Goal: Contribute content: Add original content to the website for others to see

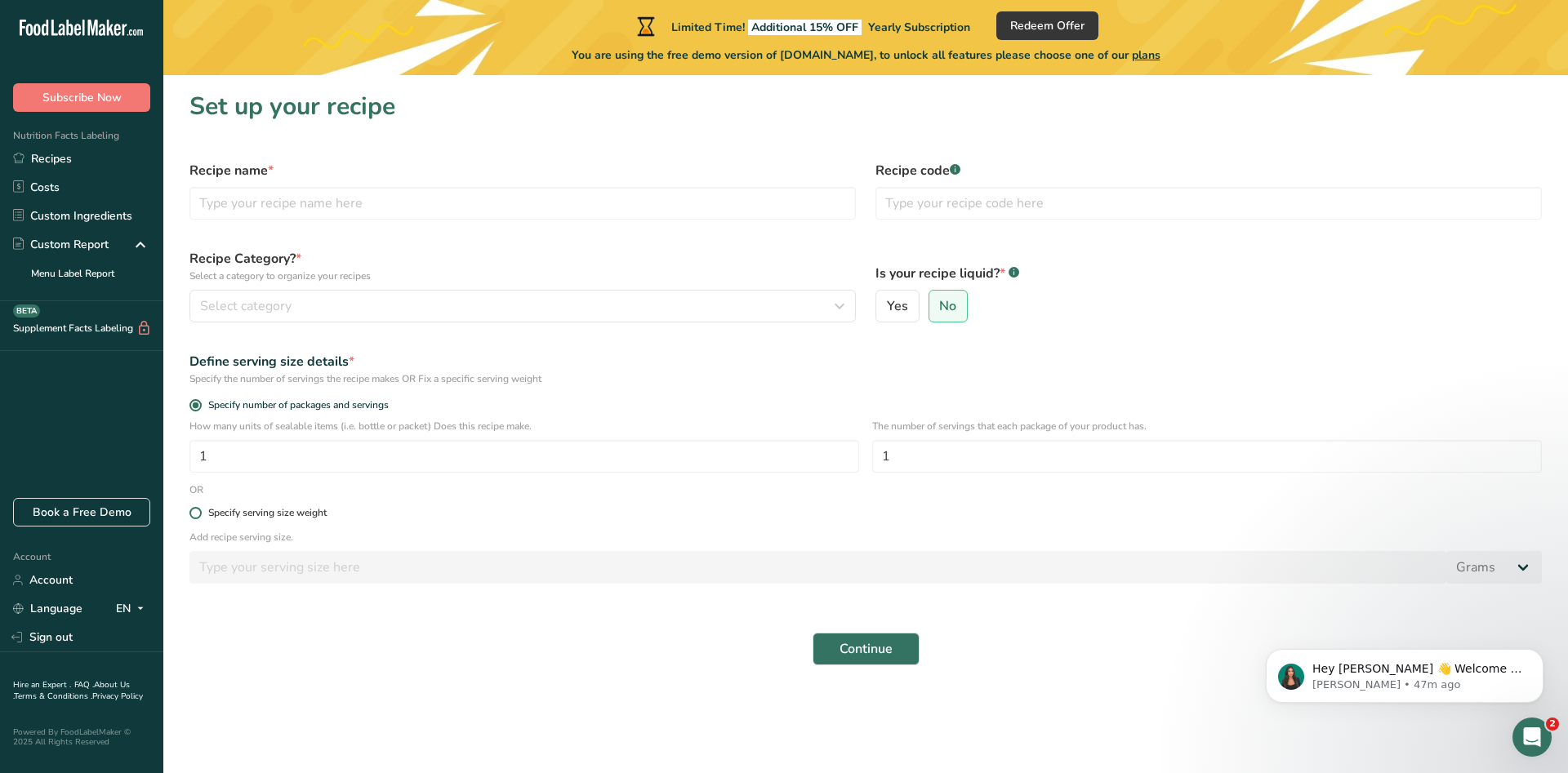
click at [259, 515] on div "Specify serving size weight" at bounding box center [268, 513] width 118 height 12
click at [200, 515] on input "Specify serving size weight" at bounding box center [194, 513] width 10 height 10
radio input "true"
radio input "false"
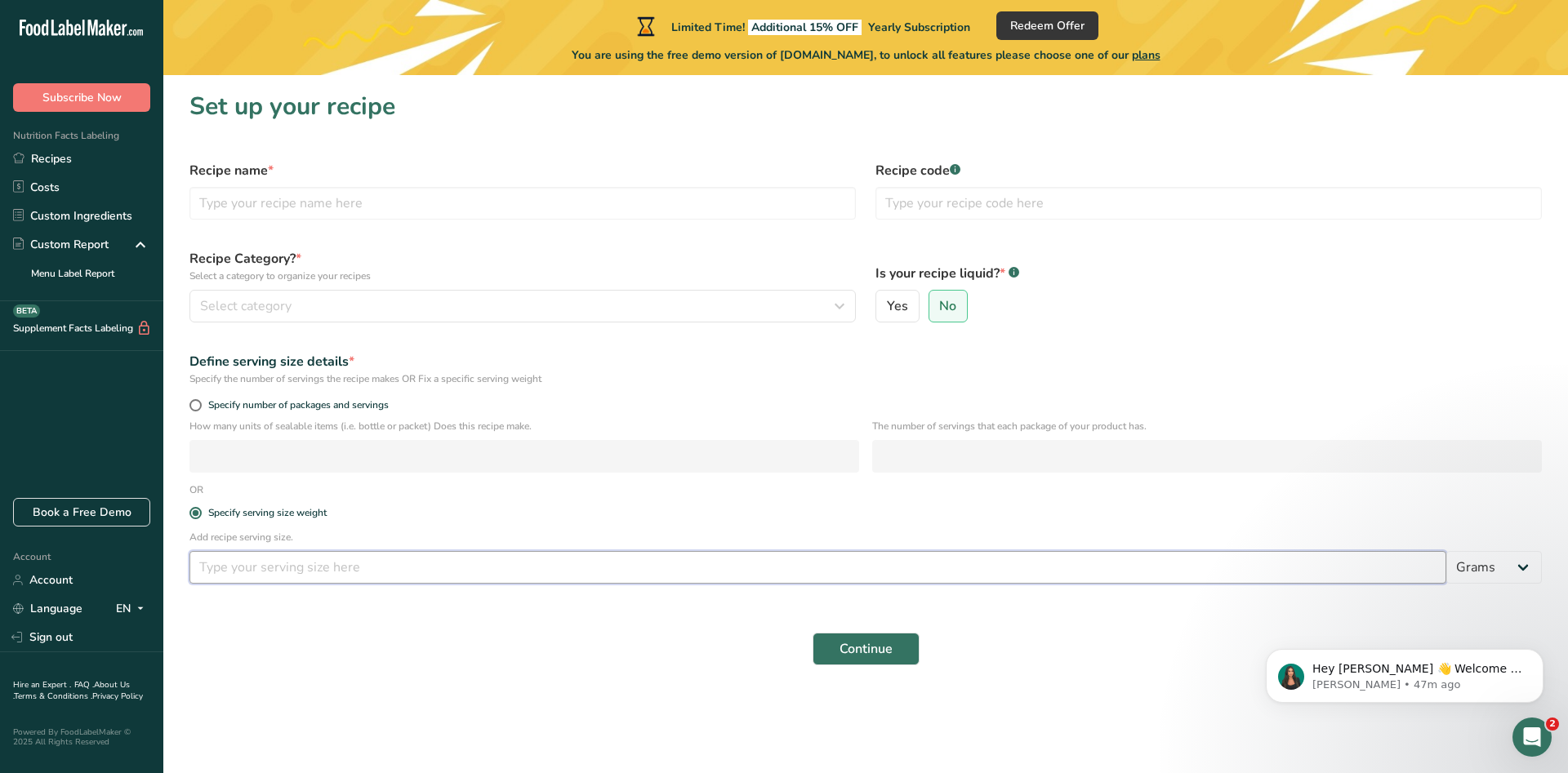
click at [277, 568] on input "number" at bounding box center [818, 567] width 1257 height 33
type input "100"
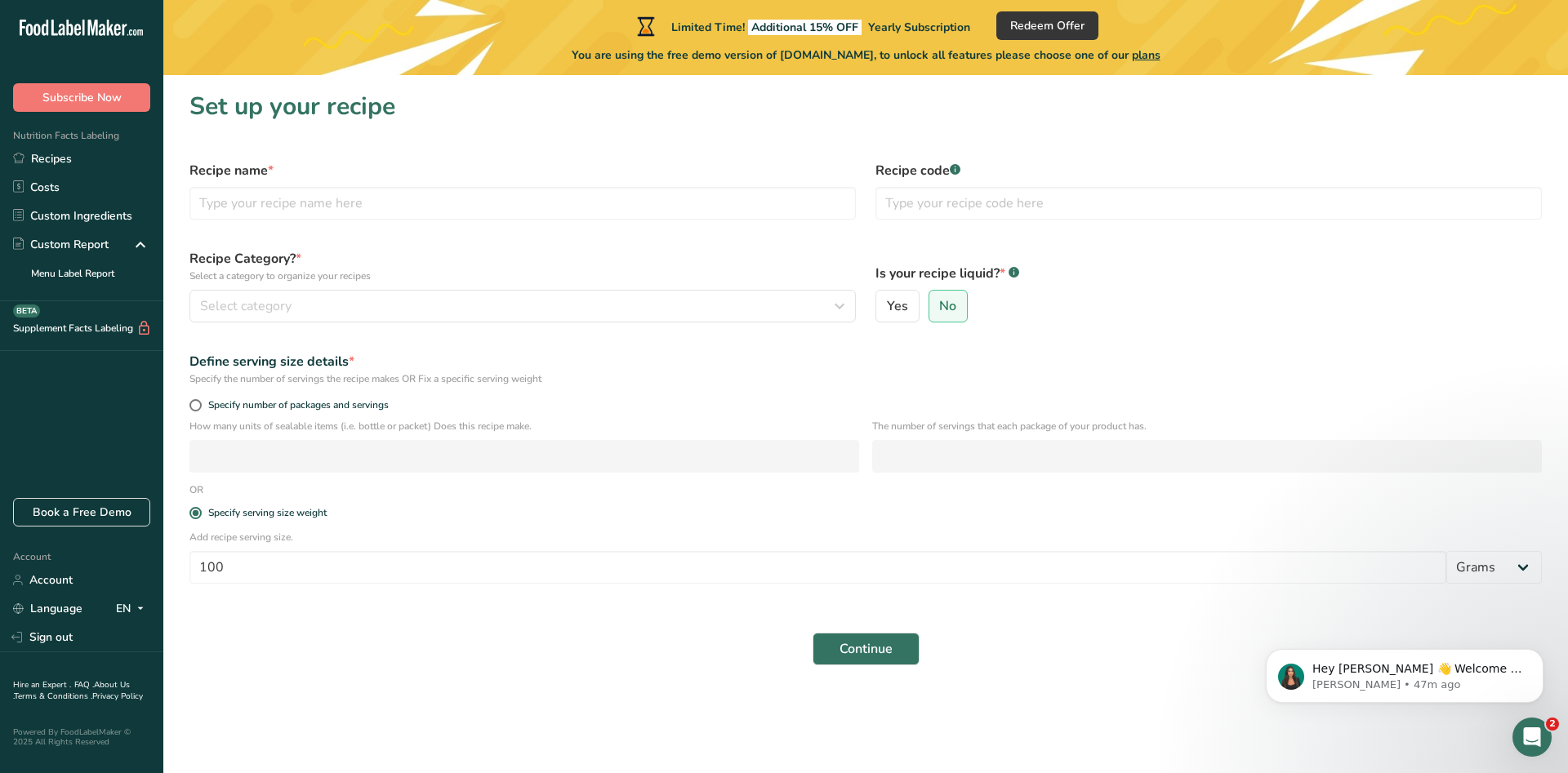
click at [520, 712] on main "Limited Time! Additional 15% OFF Yearly Subscription Redeem Offer You are using…" at bounding box center [784, 386] width 1568 height 773
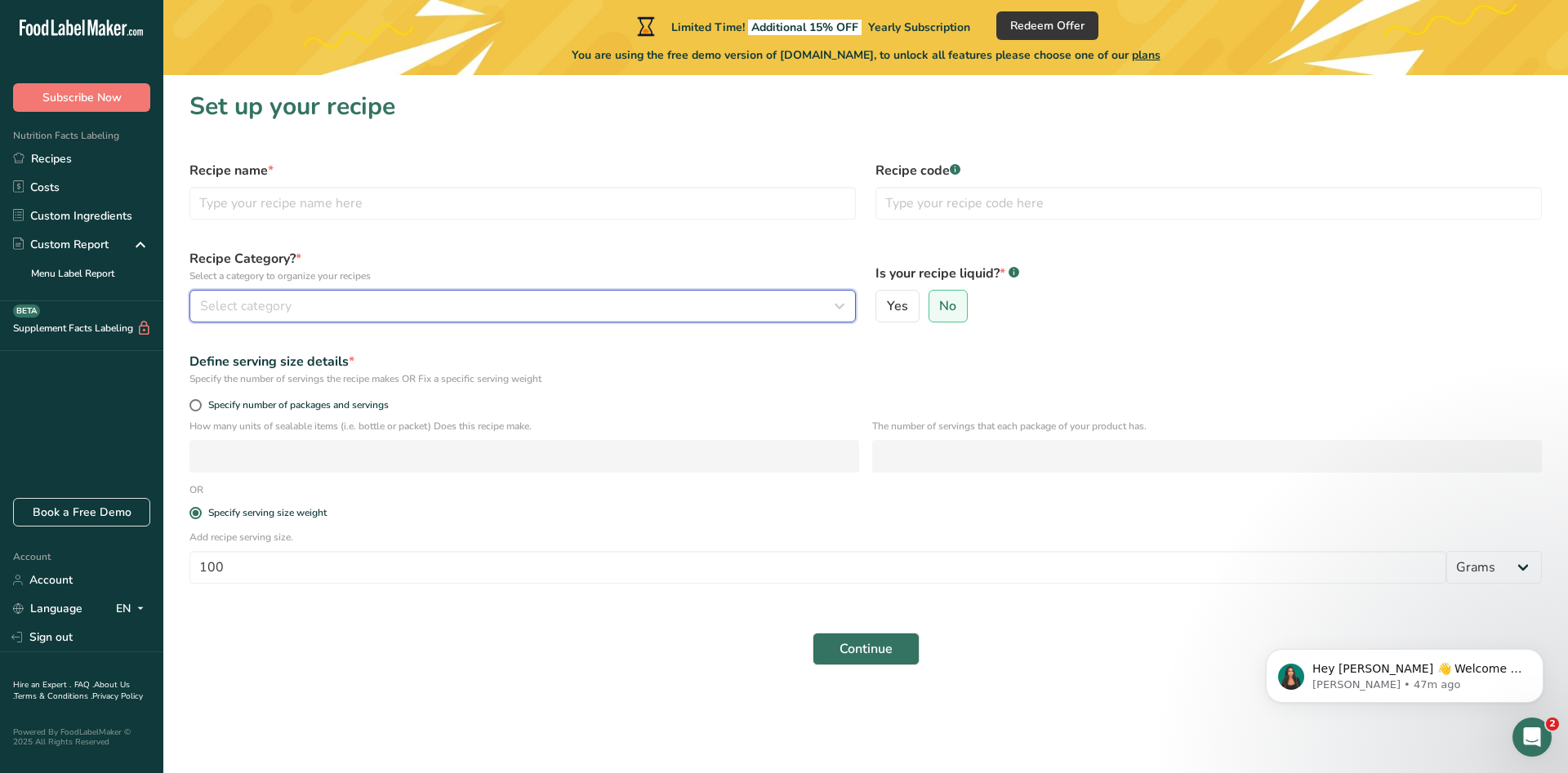
click at [646, 312] on div "Select category" at bounding box center [518, 306] width 635 height 20
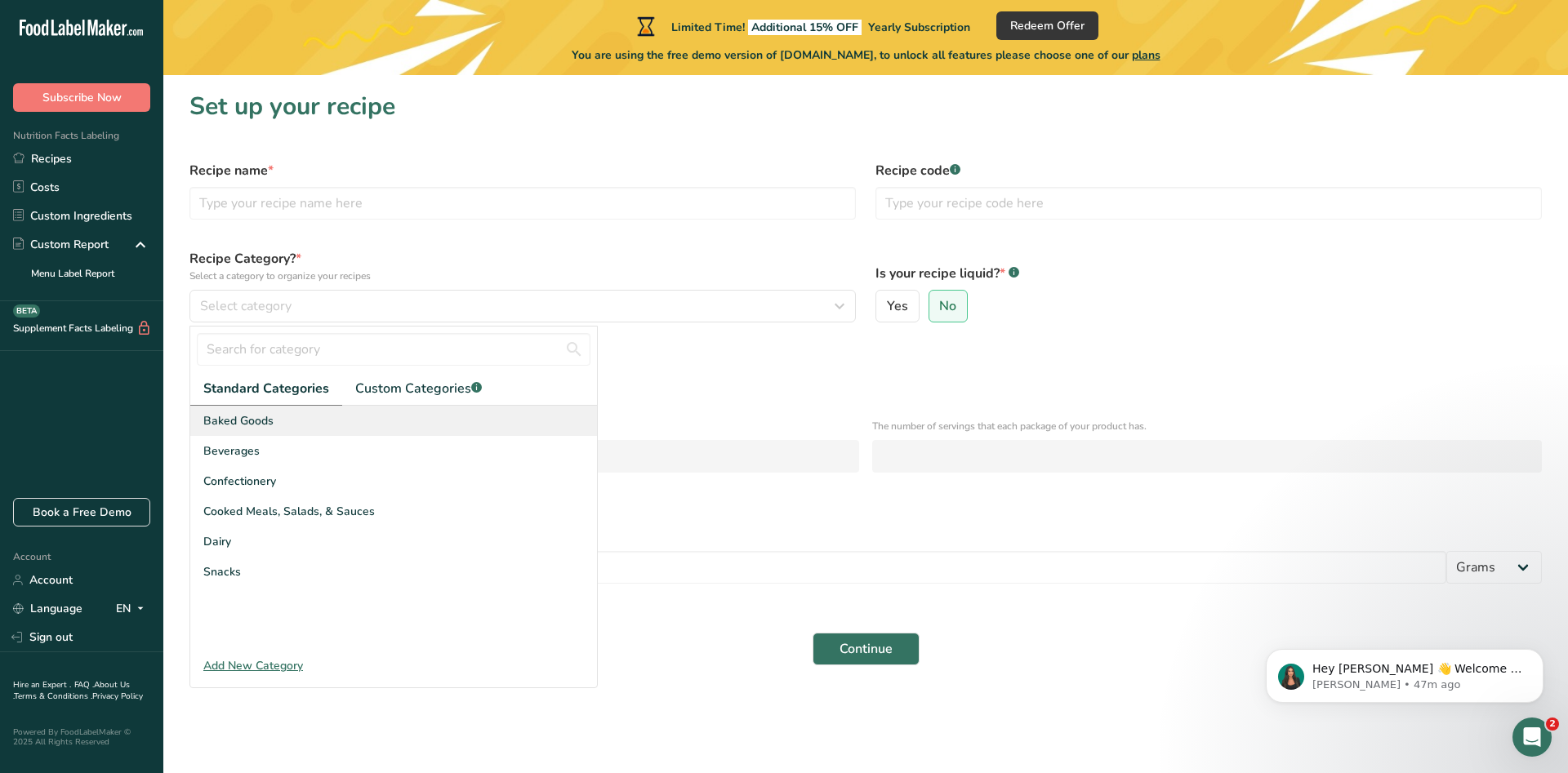
click at [255, 427] on span "Baked Goods" at bounding box center [238, 421] width 70 height 17
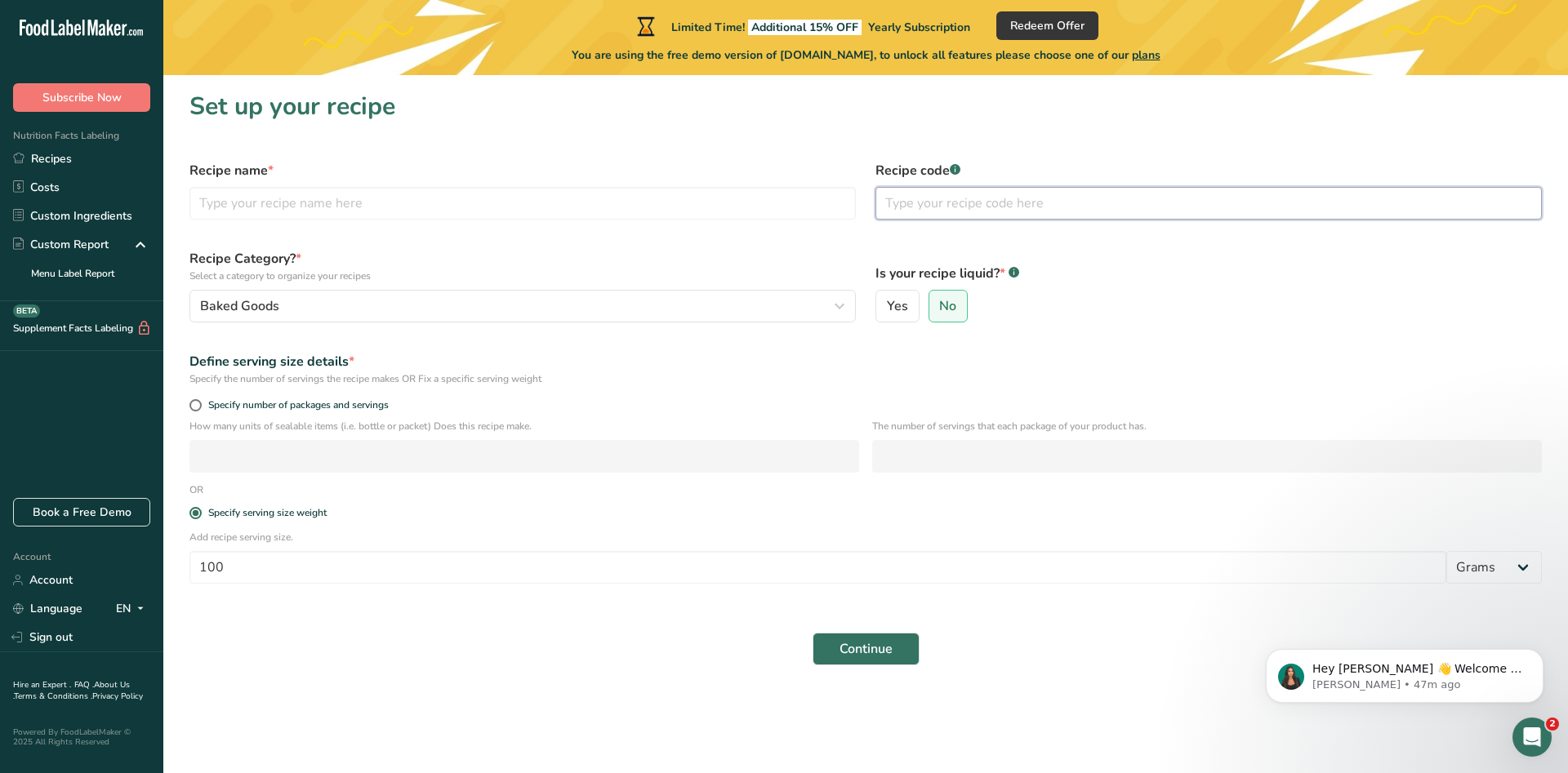
click at [965, 193] on input "text" at bounding box center [1208, 203] width 666 height 33
click at [753, 196] on input "text" at bounding box center [522, 203] width 666 height 33
click at [710, 259] on label "Recipe Category? * Select a category to organize your recipes" at bounding box center [522, 266] width 666 height 35
click at [699, 198] on input "text" at bounding box center [522, 203] width 666 height 33
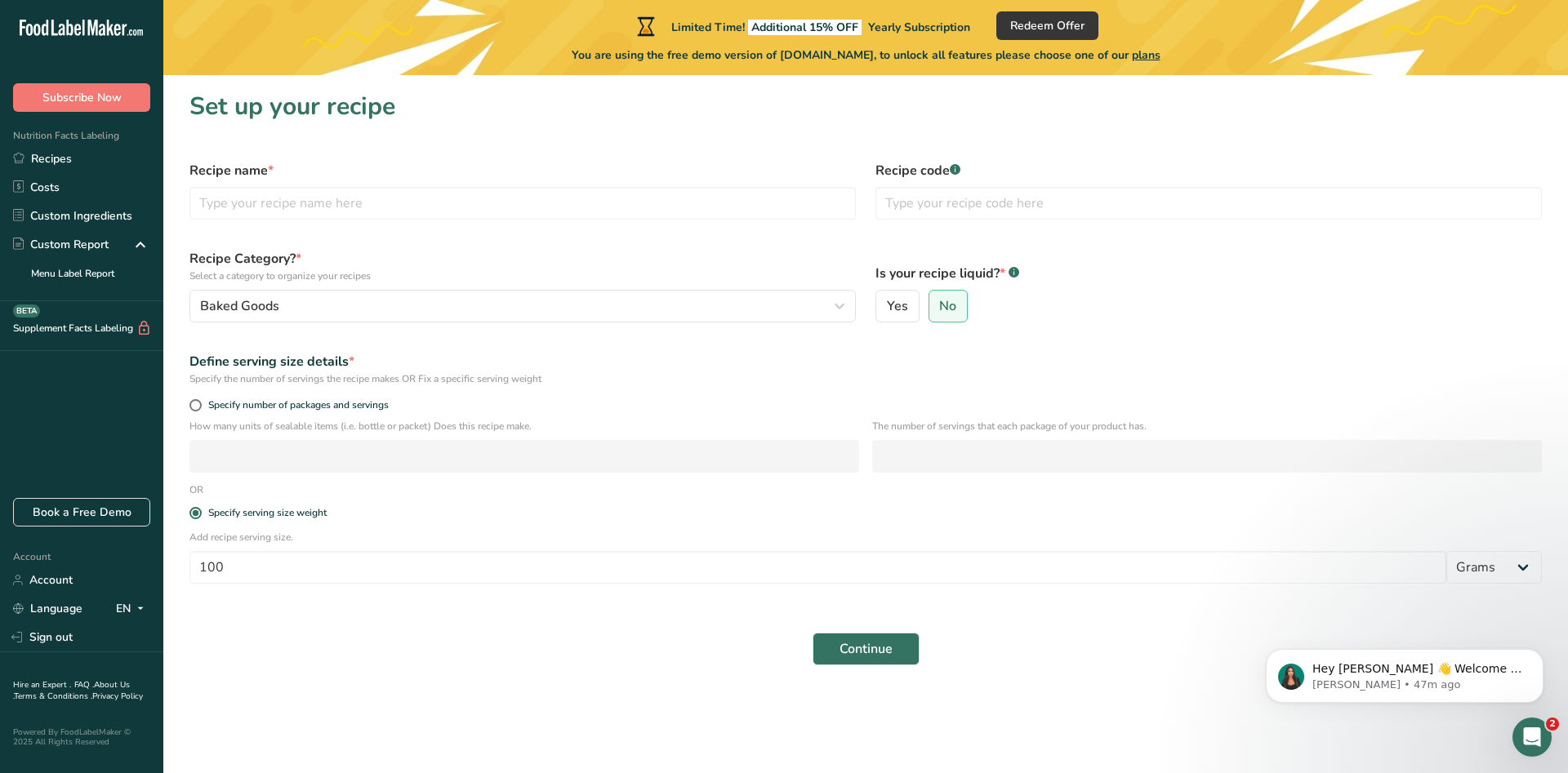
click at [690, 222] on div "Recipe name *" at bounding box center [522, 190] width 686 height 78
click at [692, 204] on input "text" at bounding box center [522, 203] width 666 height 33
click at [683, 209] on input "text" at bounding box center [522, 203] width 666 height 33
type input "old school cake"
click at [478, 270] on p "Select a category to organize your recipes" at bounding box center [522, 276] width 666 height 15
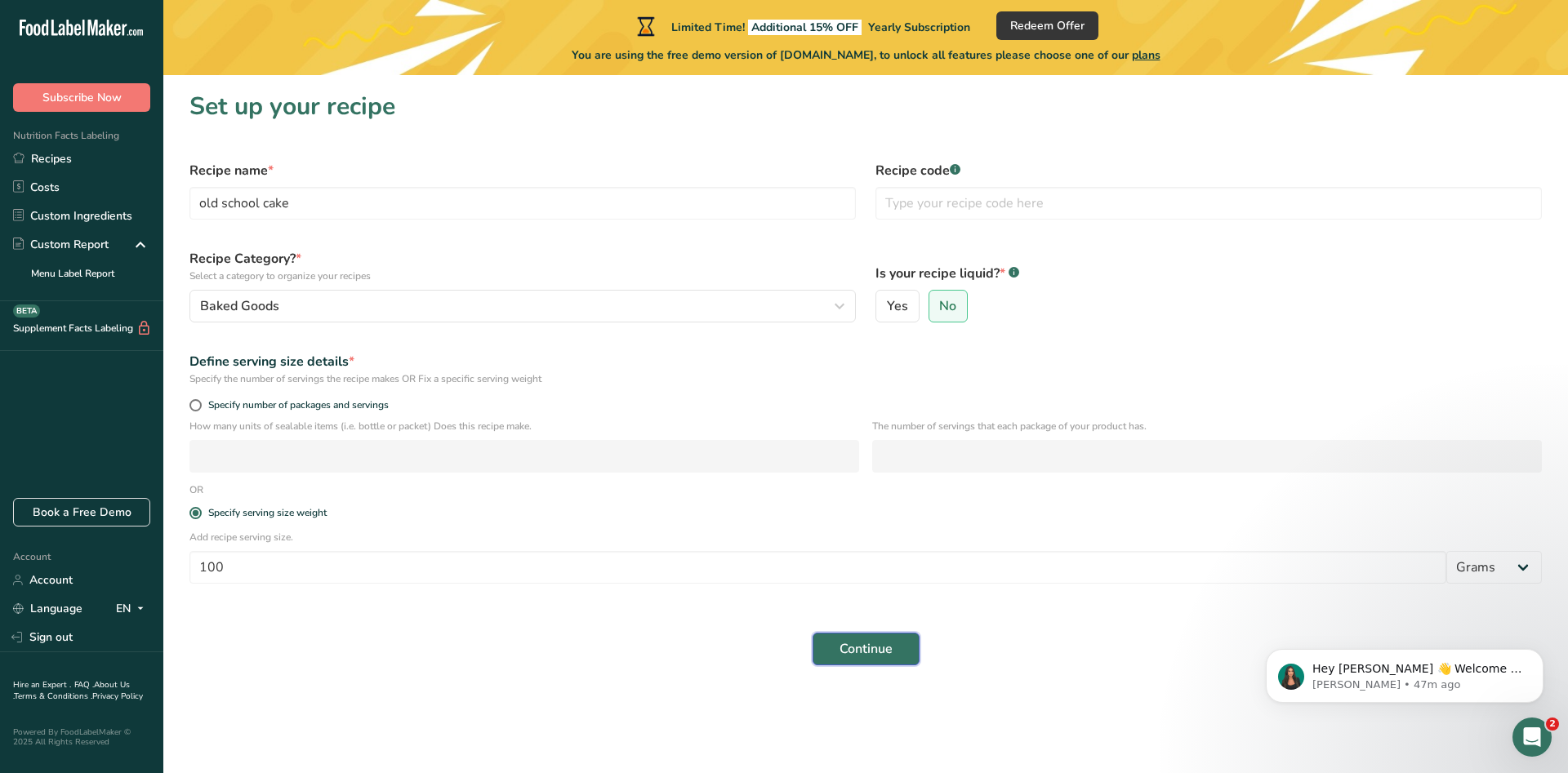
click at [827, 642] on button "Continue" at bounding box center [866, 649] width 107 height 33
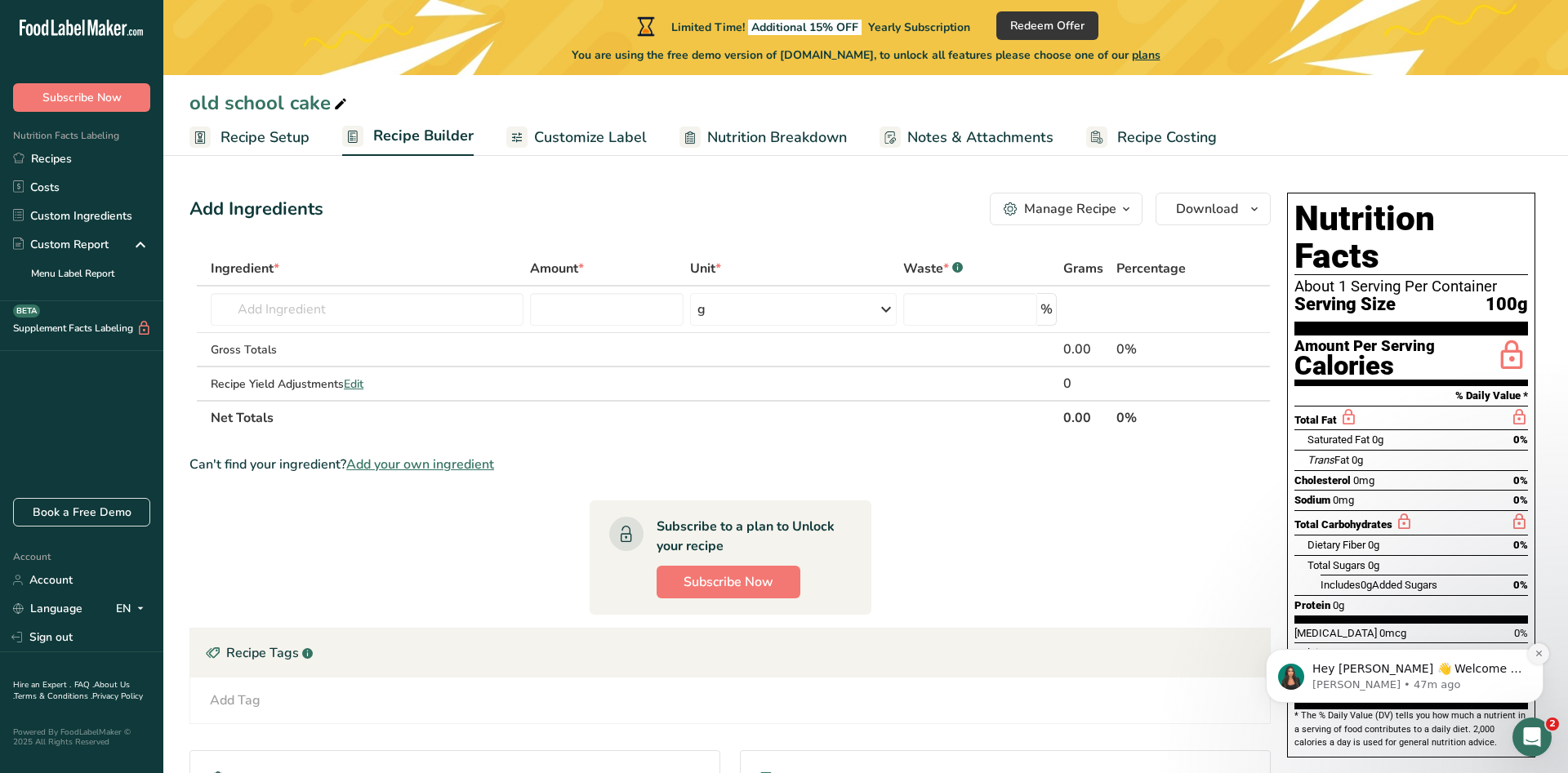
click at [1537, 649] on button "Dismiss notification" at bounding box center [1539, 654] width 22 height 22
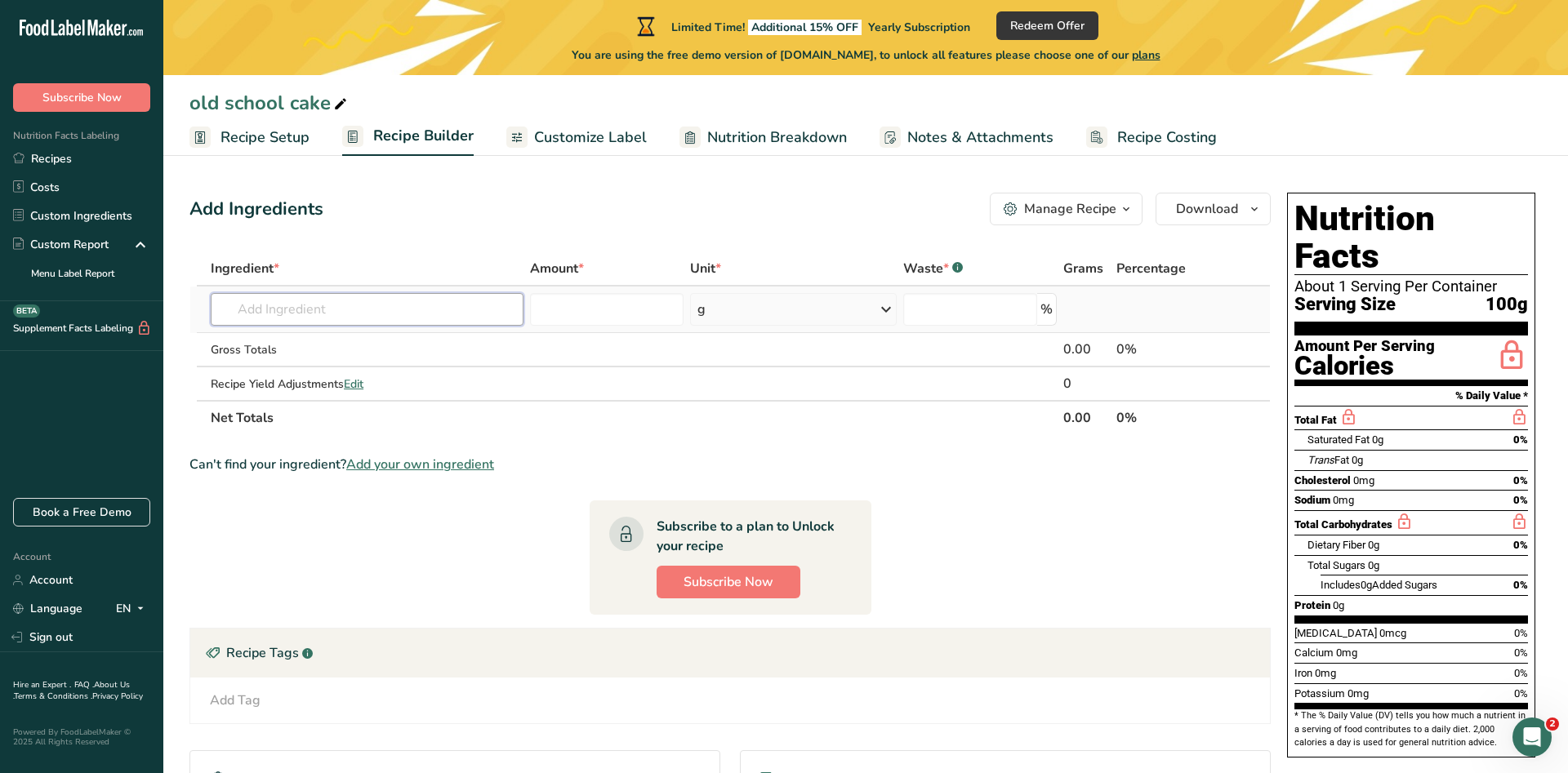
click at [457, 303] on input "text" at bounding box center [366, 309] width 313 height 33
click at [533, 219] on div "Add Ingredients Manage Recipe Delete Recipe Duplicate Recipe Scale Recipe Save …" at bounding box center [730, 209] width 1081 height 33
click at [1140, 478] on section "Ingredient * Amount * Unit * Waste * .a-a{fill:#347362;}.b-a{fill:#fff;} Grams …" at bounding box center [730, 612] width 1081 height 721
